Goal: Task Accomplishment & Management: Complete application form

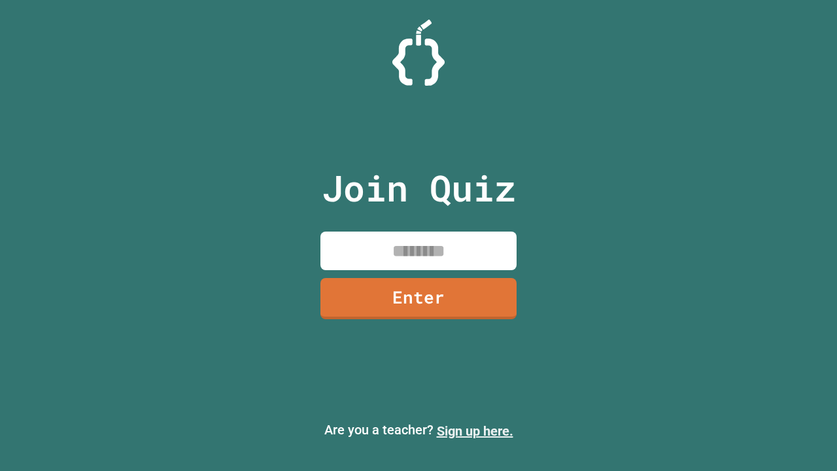
click at [475, 431] on link "Sign up here." at bounding box center [475, 431] width 76 height 16
